Goal: Navigation & Orientation: Find specific page/section

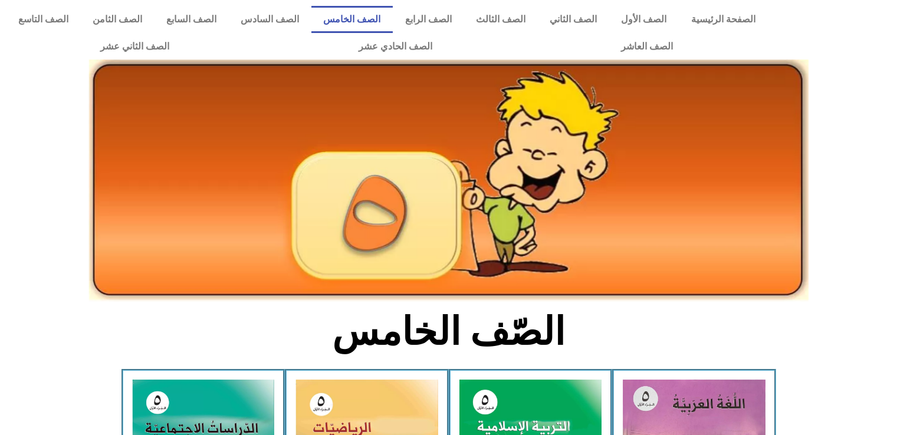
scroll to position [111, 0]
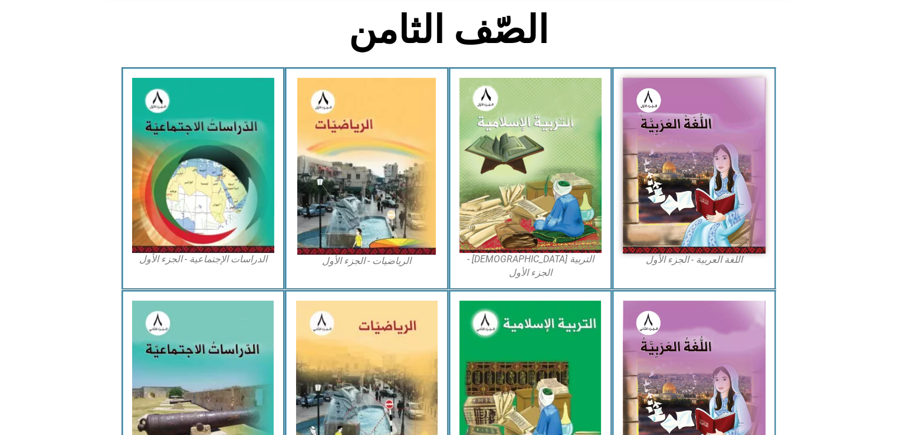
scroll to position [297, 0]
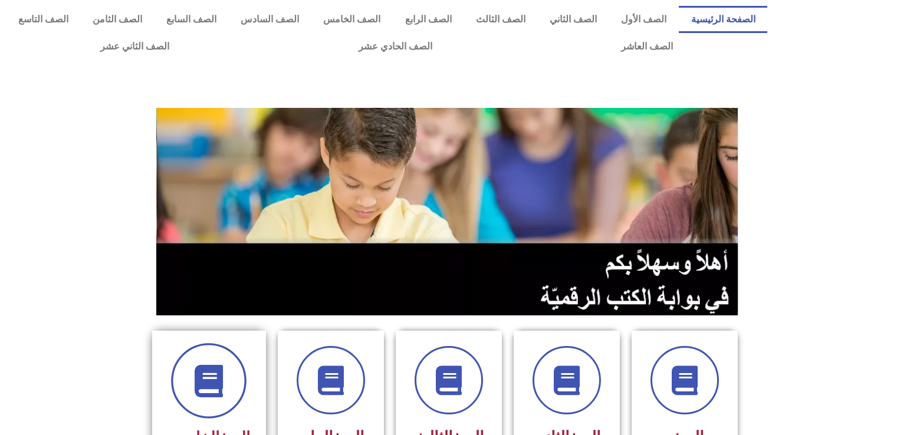
scroll to position [323, 0]
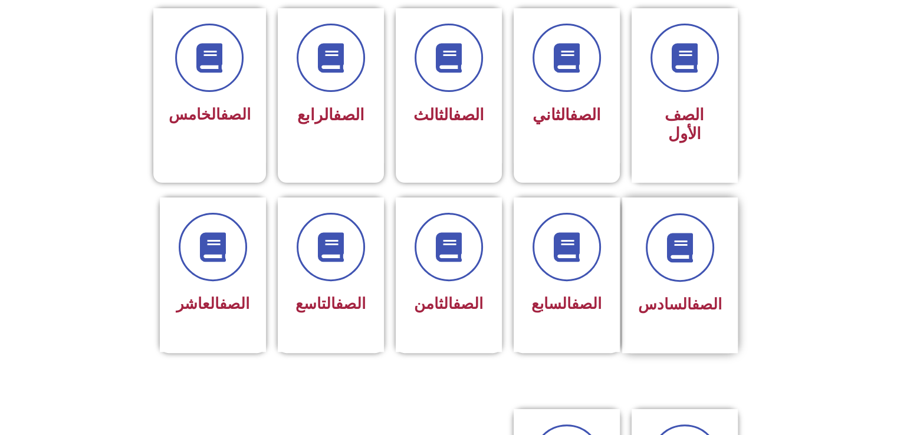
click at [658, 295] on span "الصف السادس" at bounding box center [680, 304] width 84 height 18
